Goal: Information Seeking & Learning: Learn about a topic

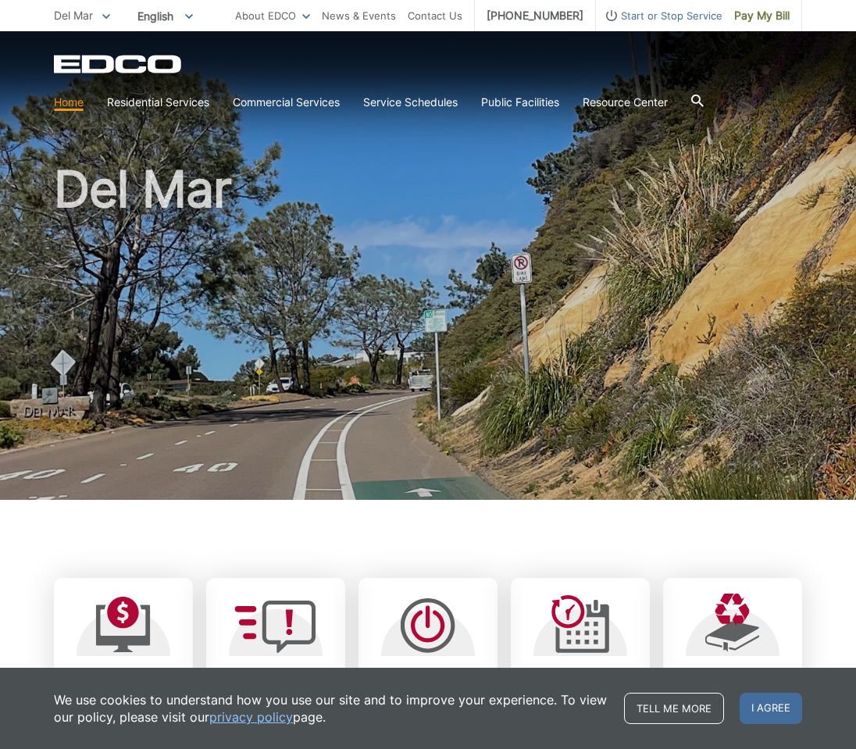
scroll to position [234, 0]
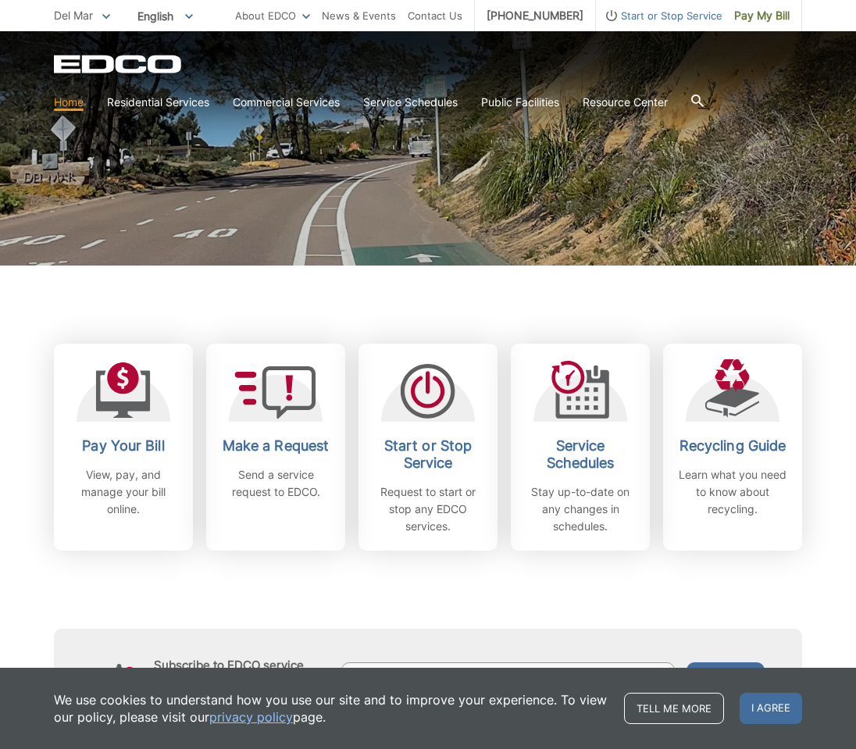
click at [159, 473] on p "View, pay, and manage your bill online." at bounding box center [124, 492] width 116 height 52
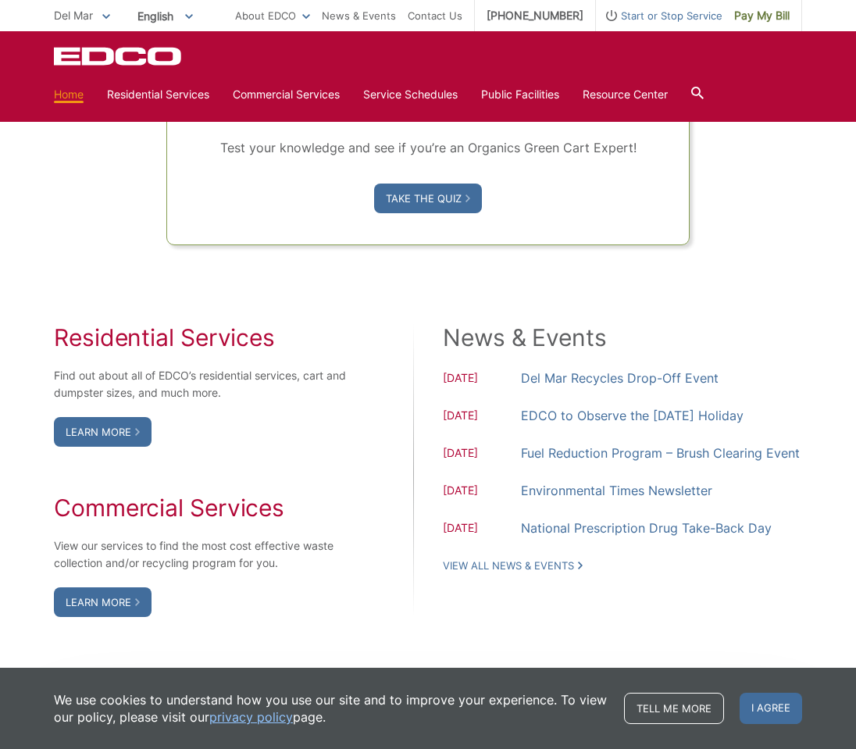
scroll to position [1093, 0]
click at [740, 190] on div "Organics Green Cart Challenge Are you sorting correctly? Test your knowledge an…" at bounding box center [428, 57] width 748 height 374
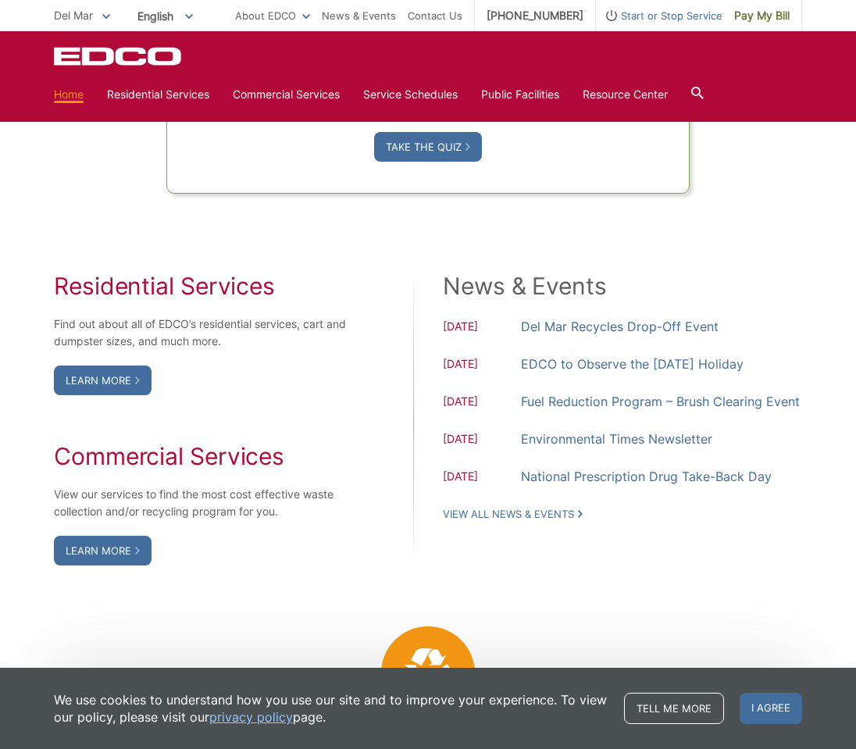
scroll to position [1172, 0]
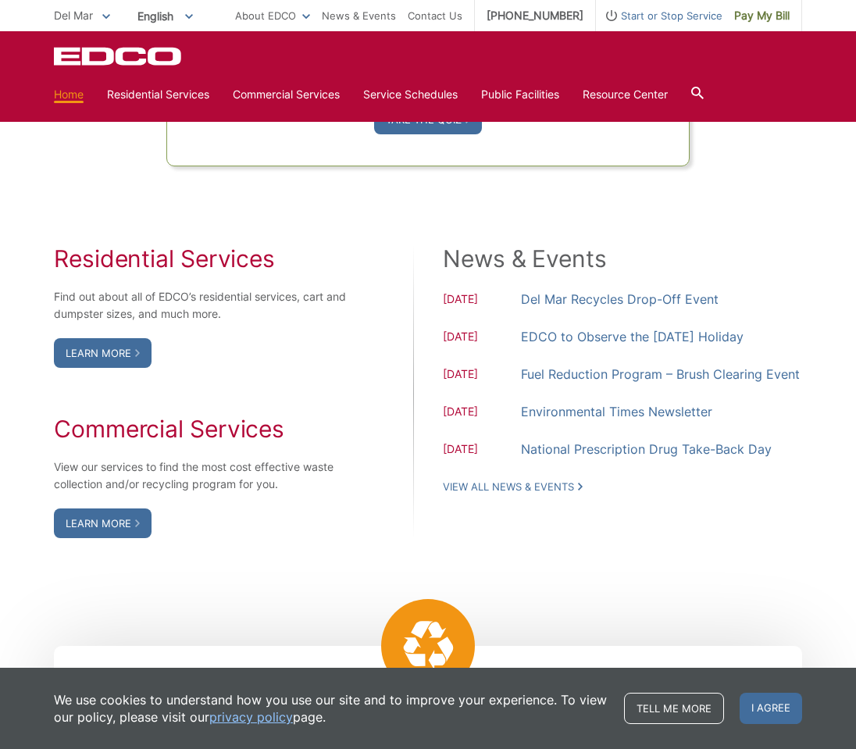
click at [475, 292] on span "[DATE]" at bounding box center [482, 301] width 78 height 20
click at [521, 297] on link "Del Mar Recycles Drop-Off Event" at bounding box center [620, 299] width 198 height 22
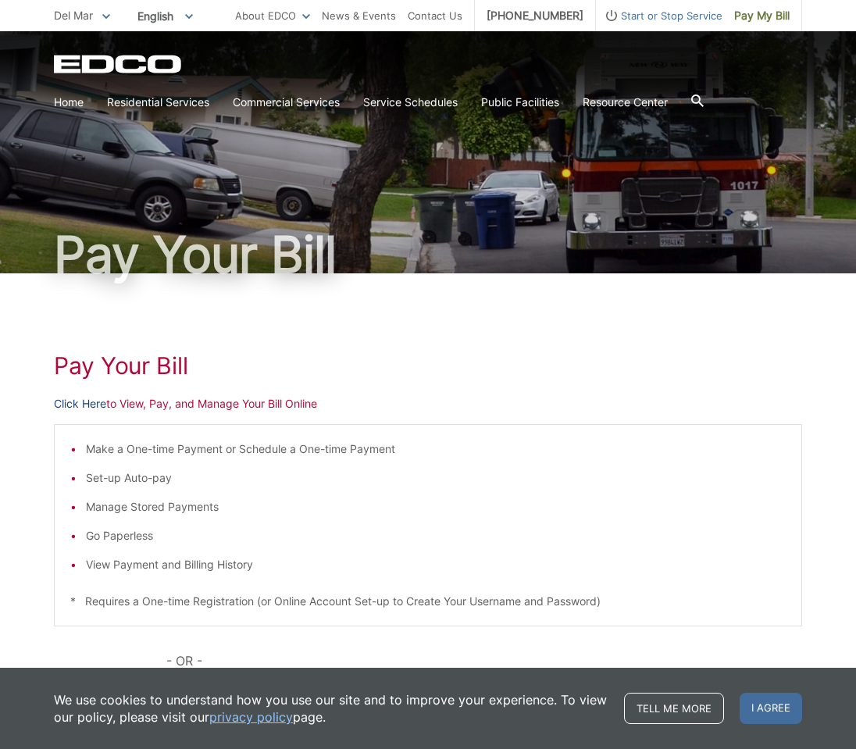
click at [86, 406] on link "Click Here" at bounding box center [80, 403] width 52 height 17
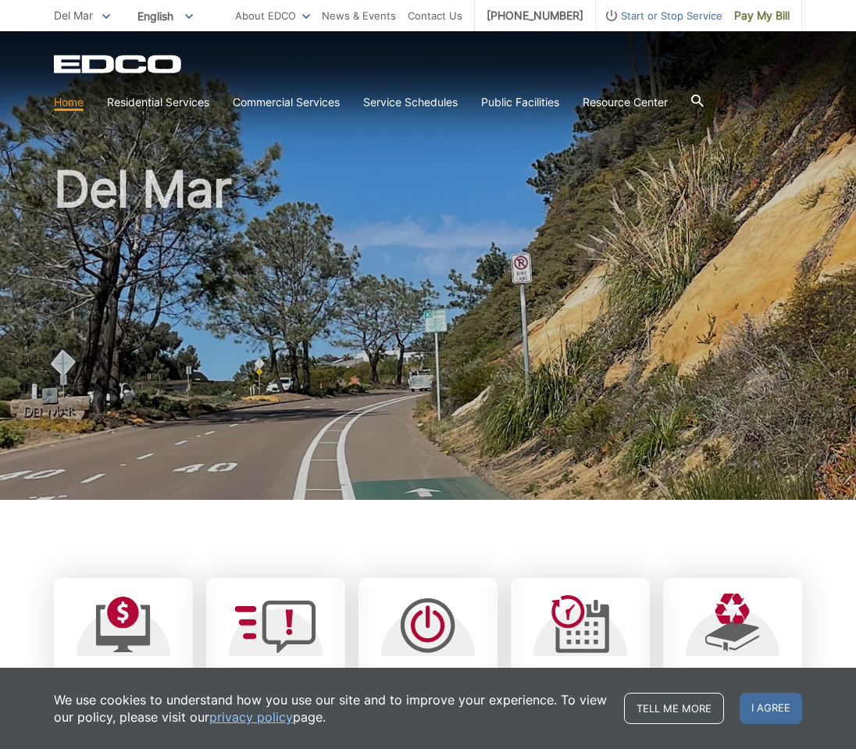
scroll to position [312, 0]
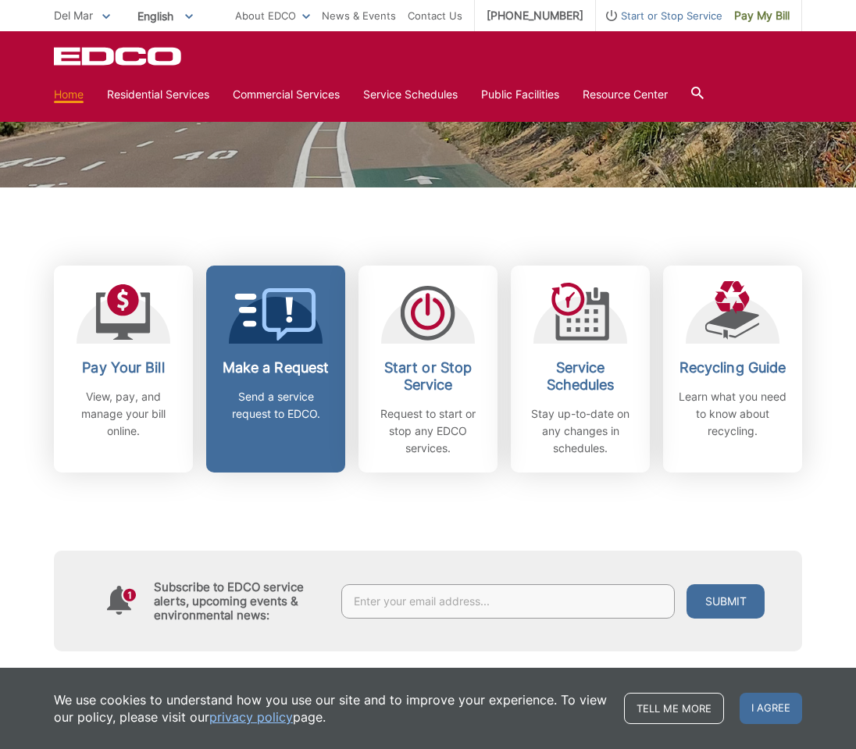
click at [306, 426] on link "Make a Request Send a service request to EDCO." at bounding box center [275, 369] width 139 height 207
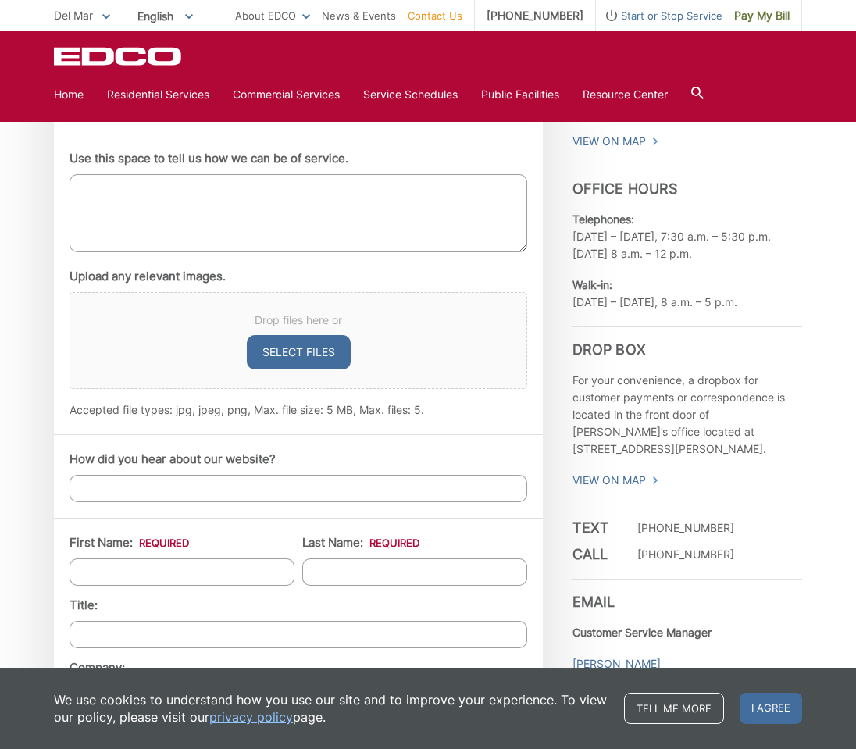
scroll to position [859, 0]
